Goal: Task Accomplishment & Management: Use online tool/utility

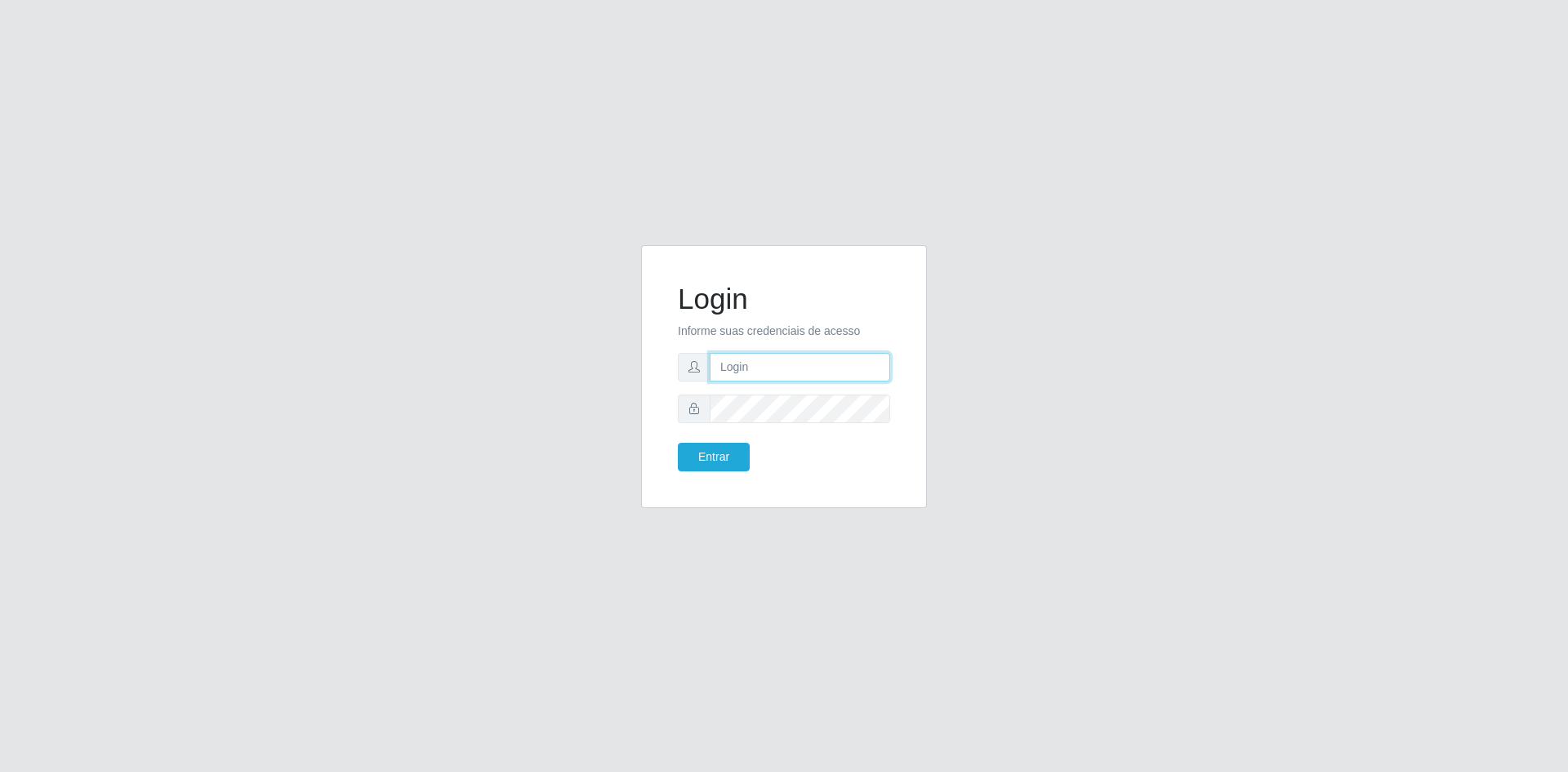
type input "[EMAIL_ADDRESS][DOMAIN_NAME]"
click at [712, 464] on button "Entrar" at bounding box center [714, 457] width 72 height 29
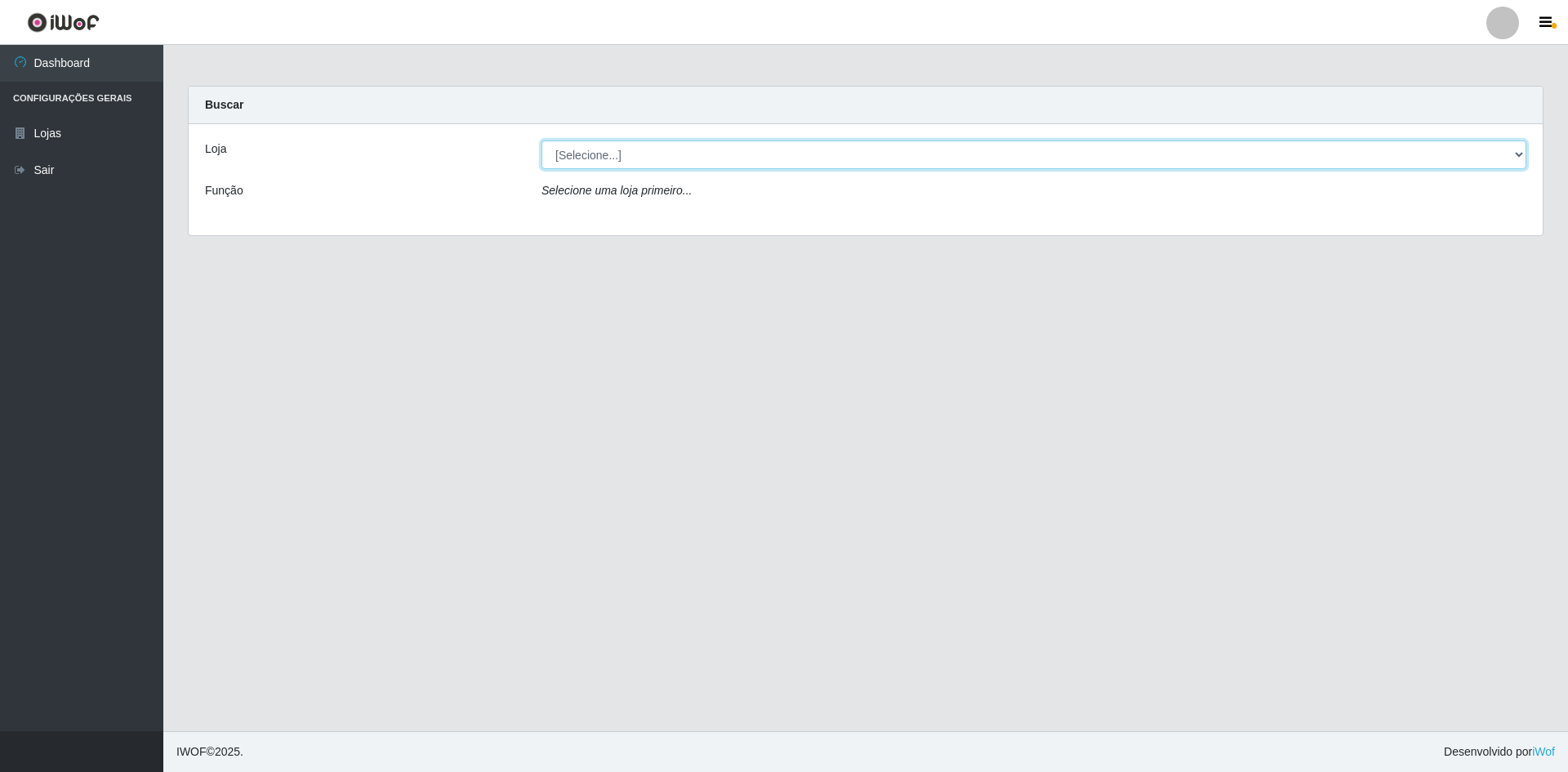
click at [653, 151] on select "[Selecione...] Hiper Queiroz - [GEOGRAPHIC_DATA] [GEOGRAPHIC_DATA] [GEOGRAPHIC_…" at bounding box center [1034, 154] width 985 height 29
select select "517"
click at [542, 140] on select "[Selecione...] Hiper Queiroz - [GEOGRAPHIC_DATA] [GEOGRAPHIC_DATA] [GEOGRAPHIC_…" at bounding box center [1034, 154] width 985 height 29
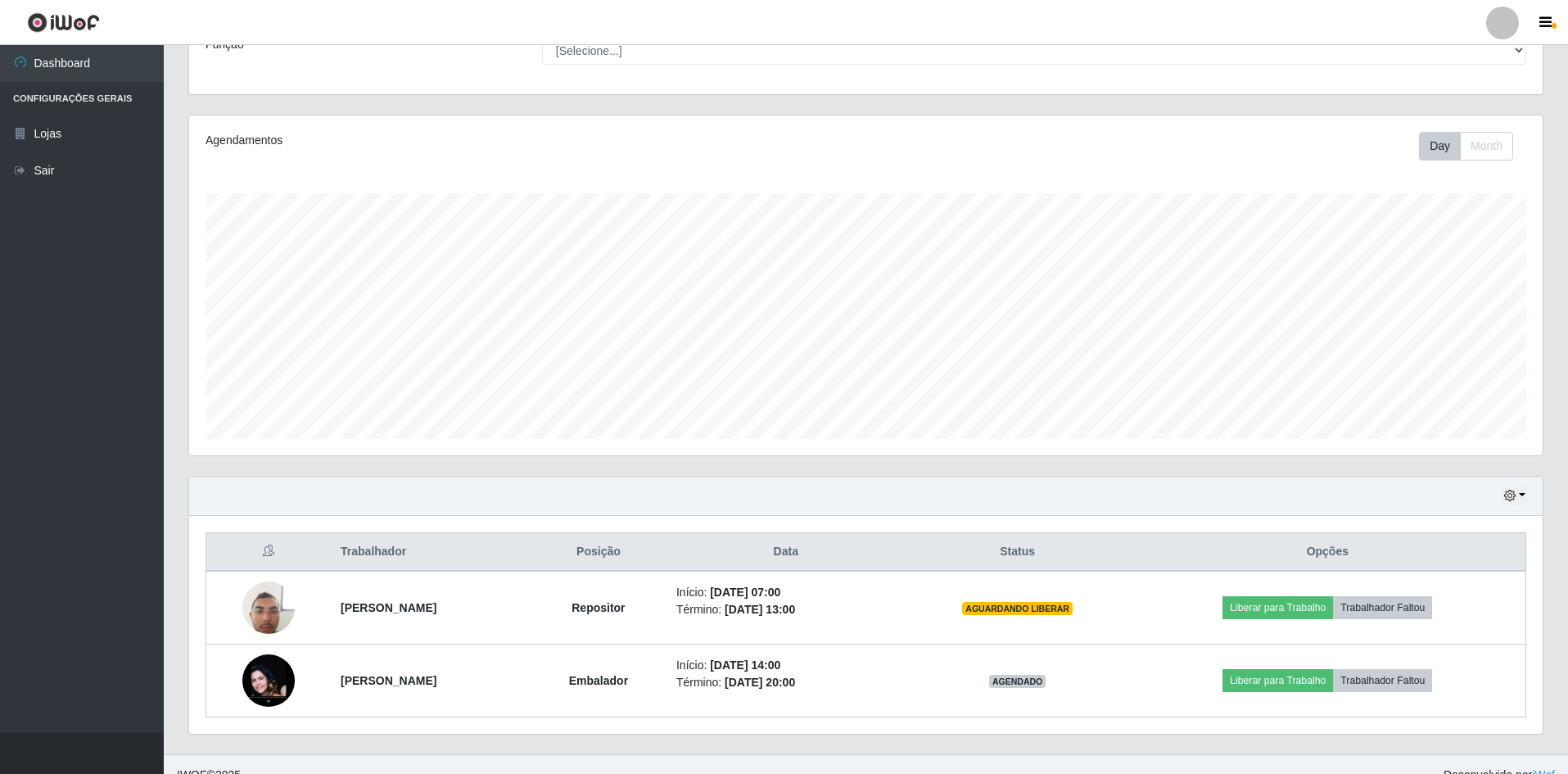
scroll to position [168, 0]
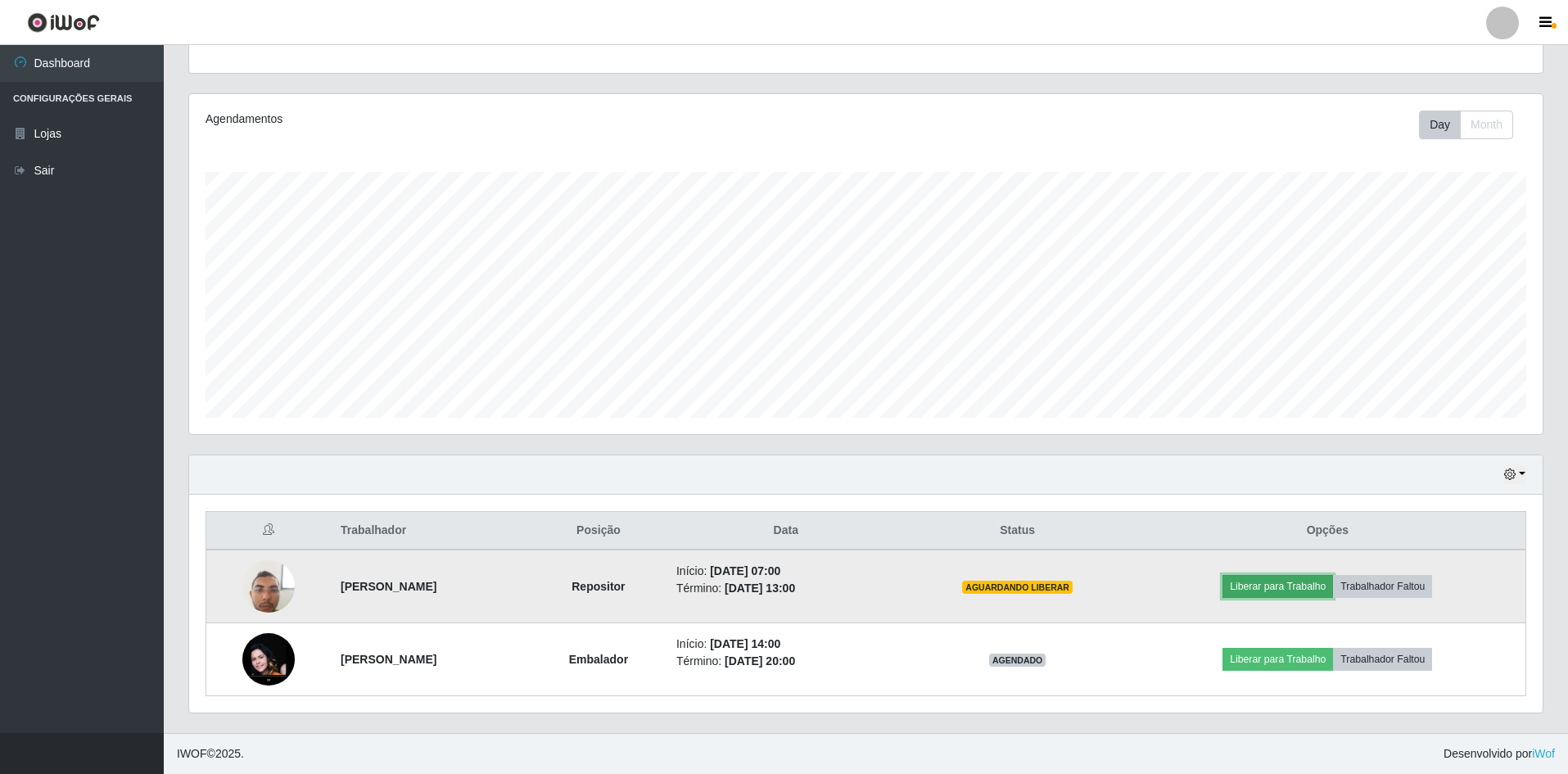
click at [1290, 581] on button "Liberar para Trabalho" at bounding box center [1277, 587] width 111 height 23
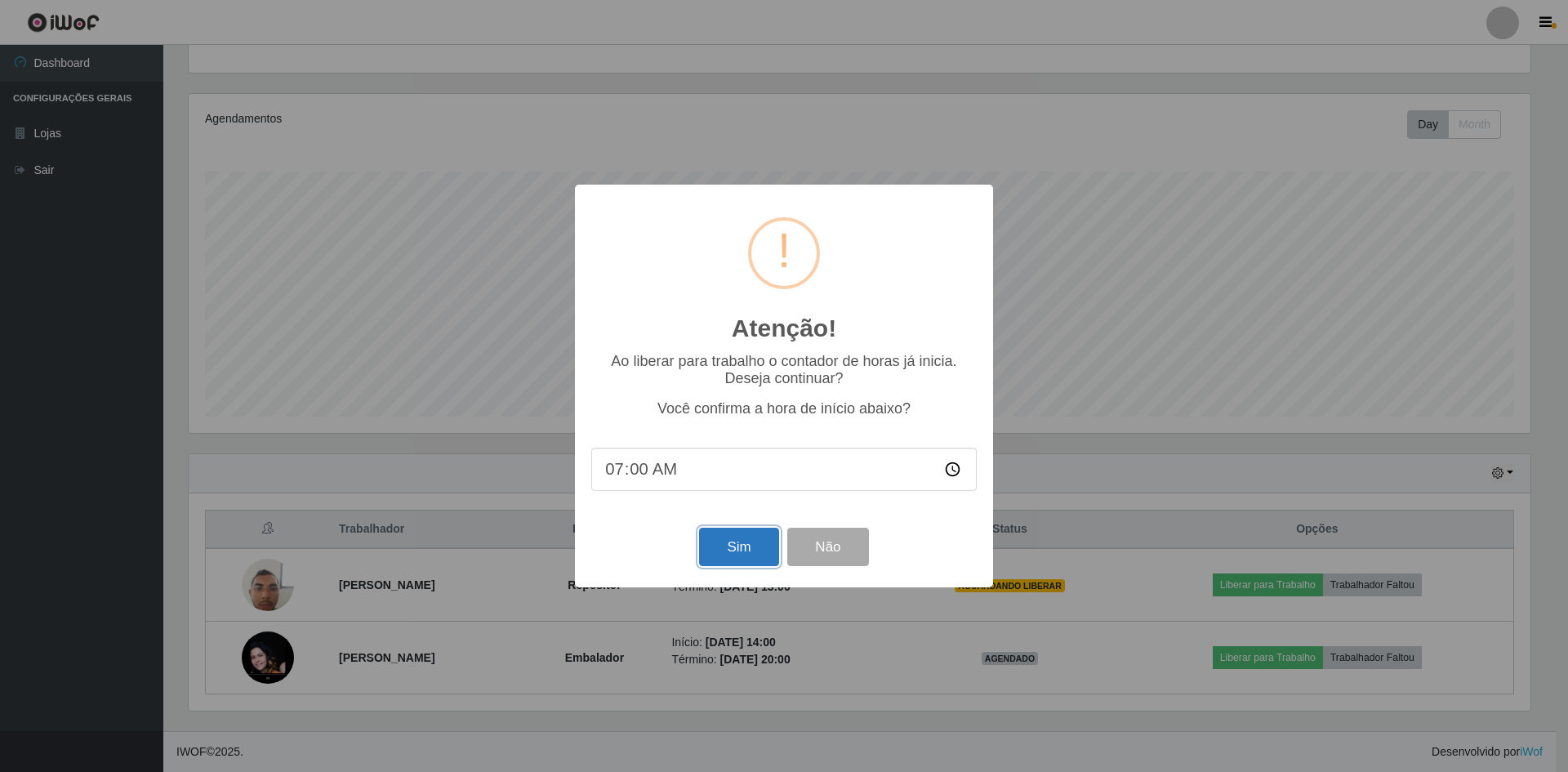
click at [748, 537] on button "Sim" at bounding box center [738, 547] width 80 height 38
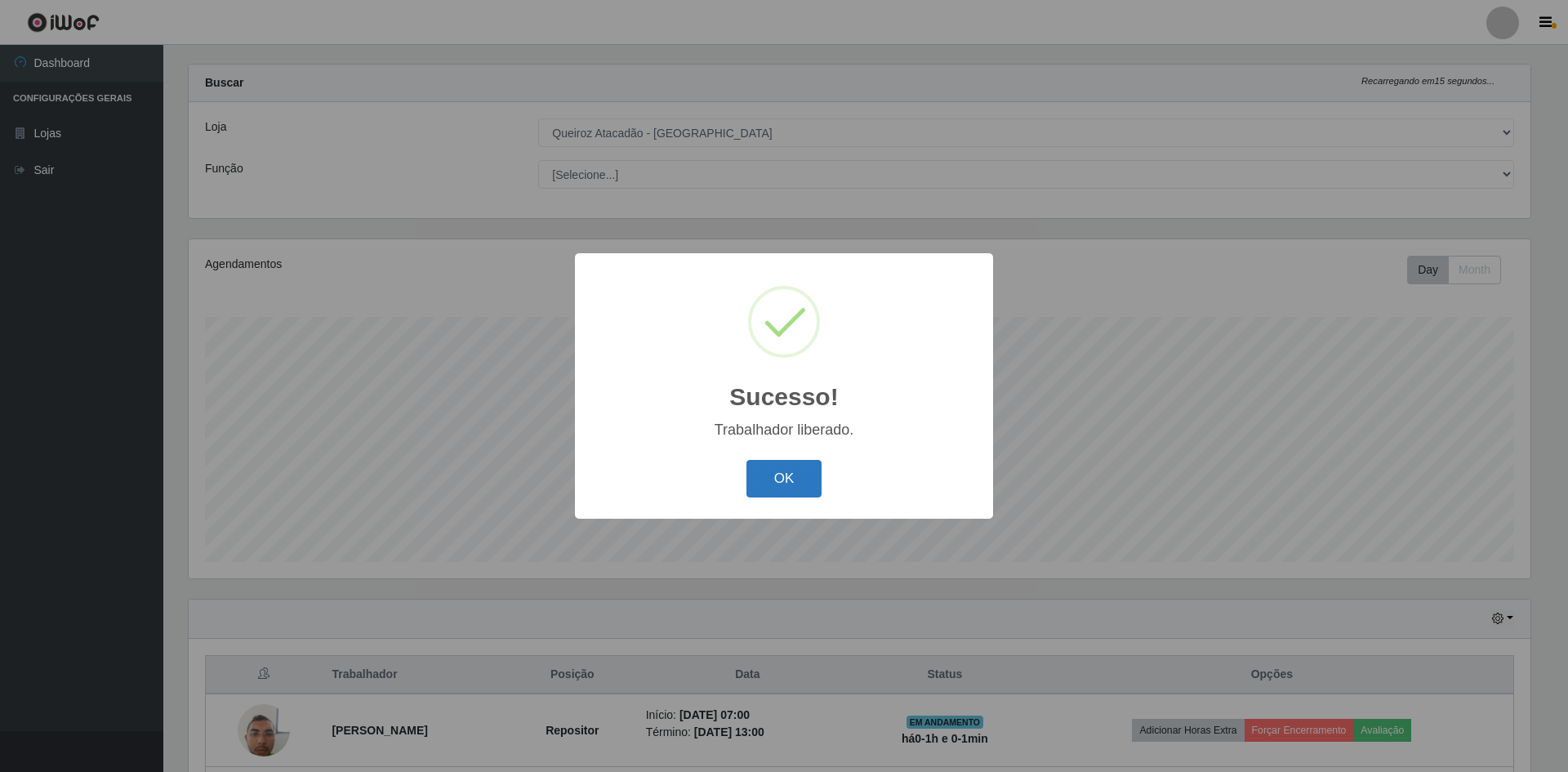
click at [793, 468] on button "OK" at bounding box center [784, 479] width 76 height 38
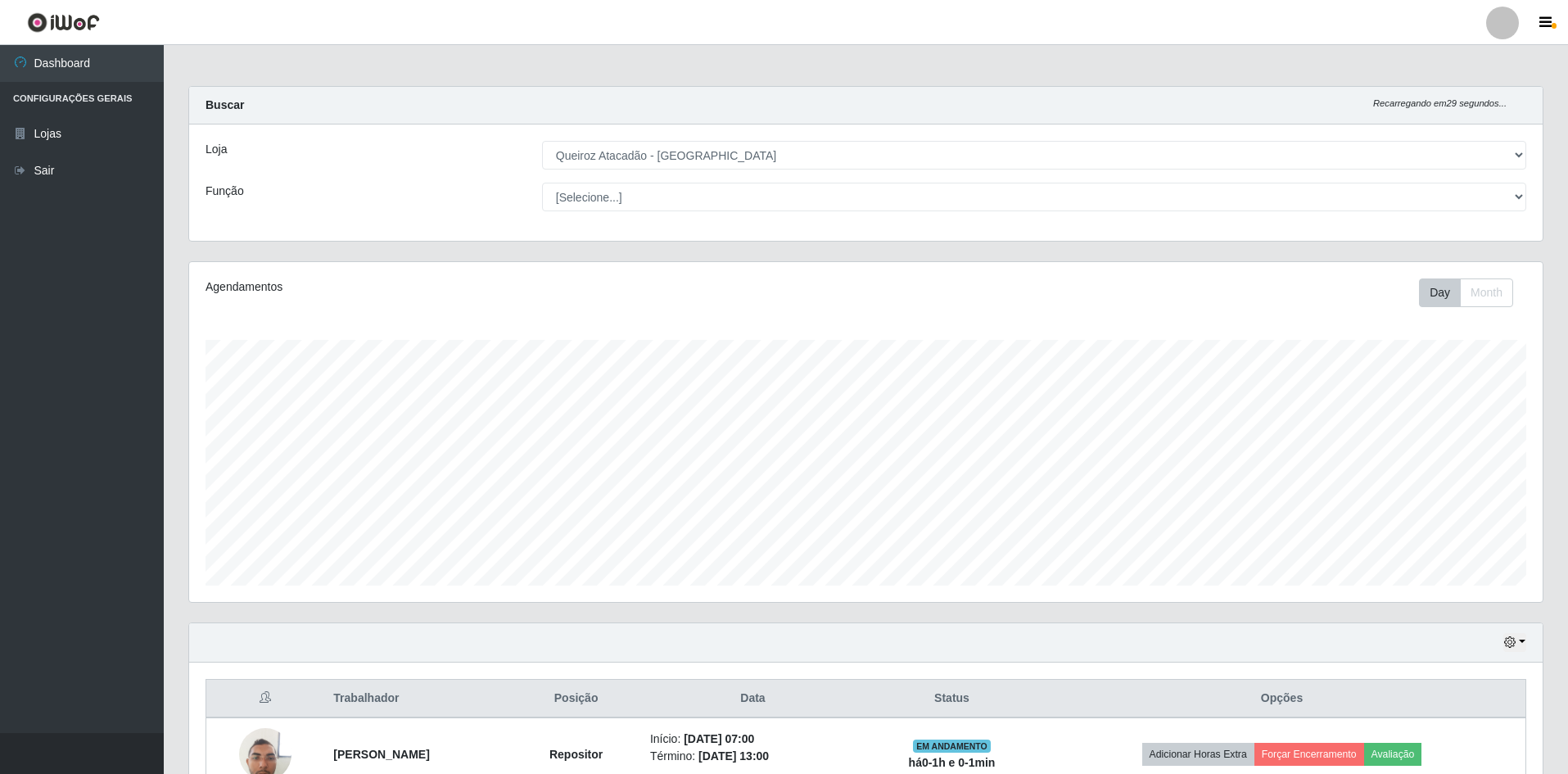
scroll to position [168, 0]
